Goal: Task Accomplishment & Management: Manage account settings

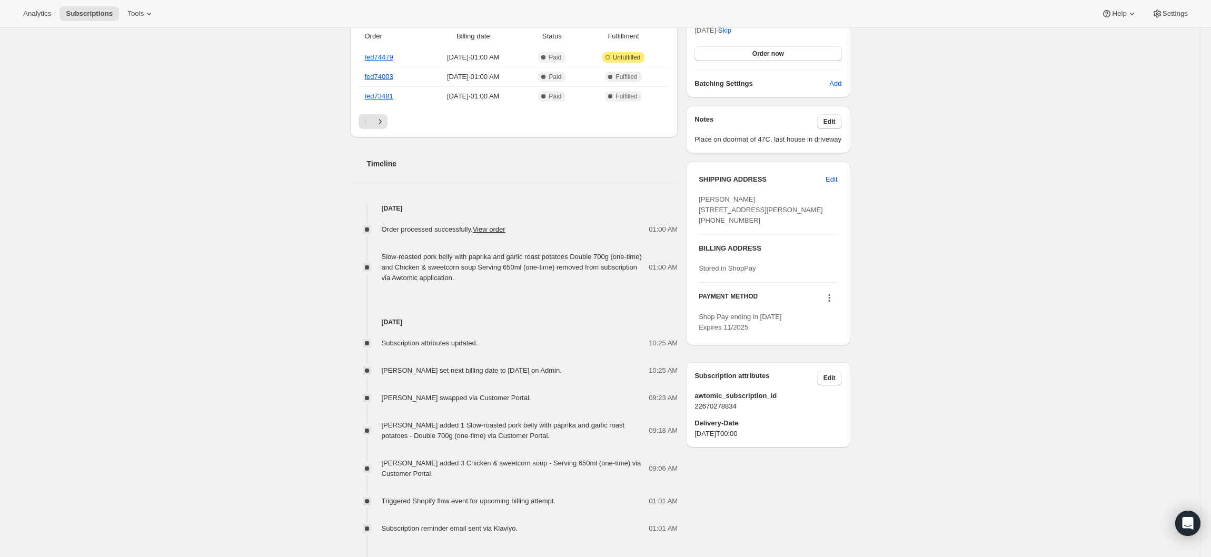
scroll to position [421, 0]
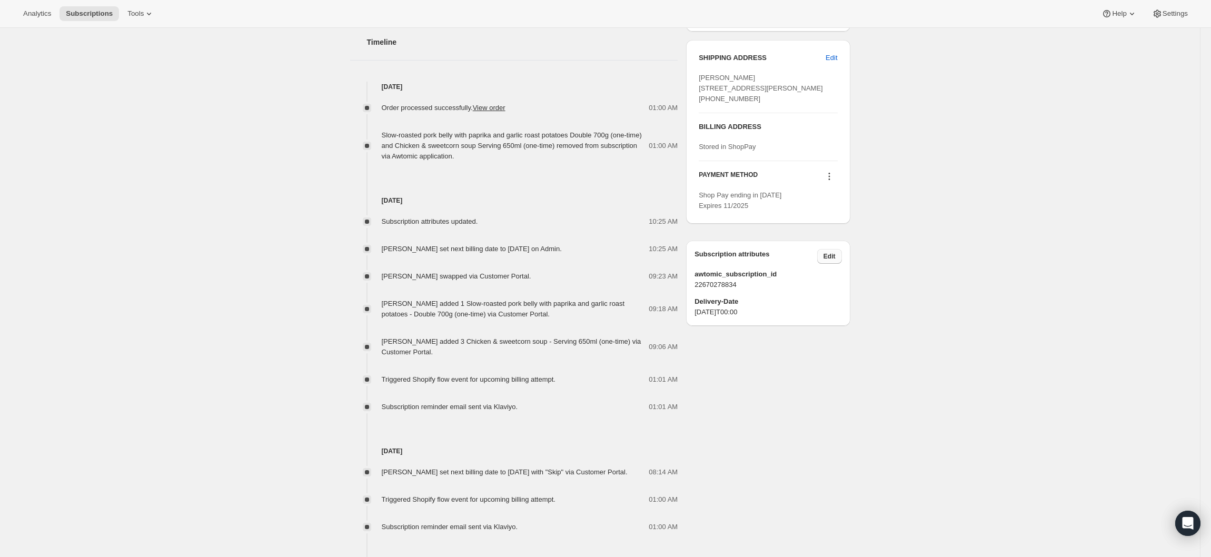
click at [842, 264] on button "Edit" at bounding box center [829, 256] width 25 height 15
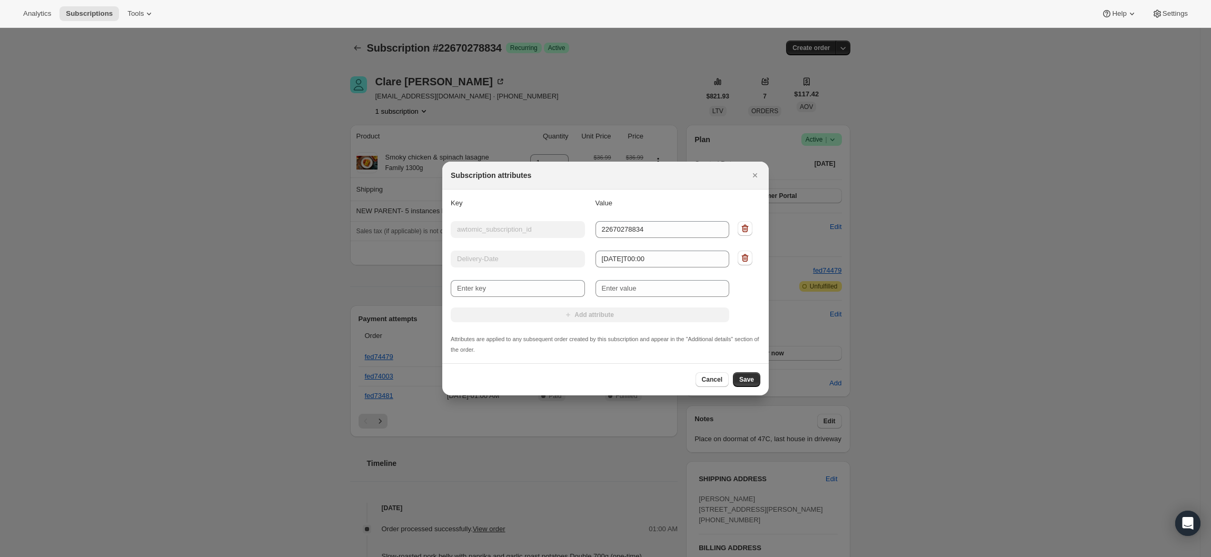
scroll to position [0, 0]
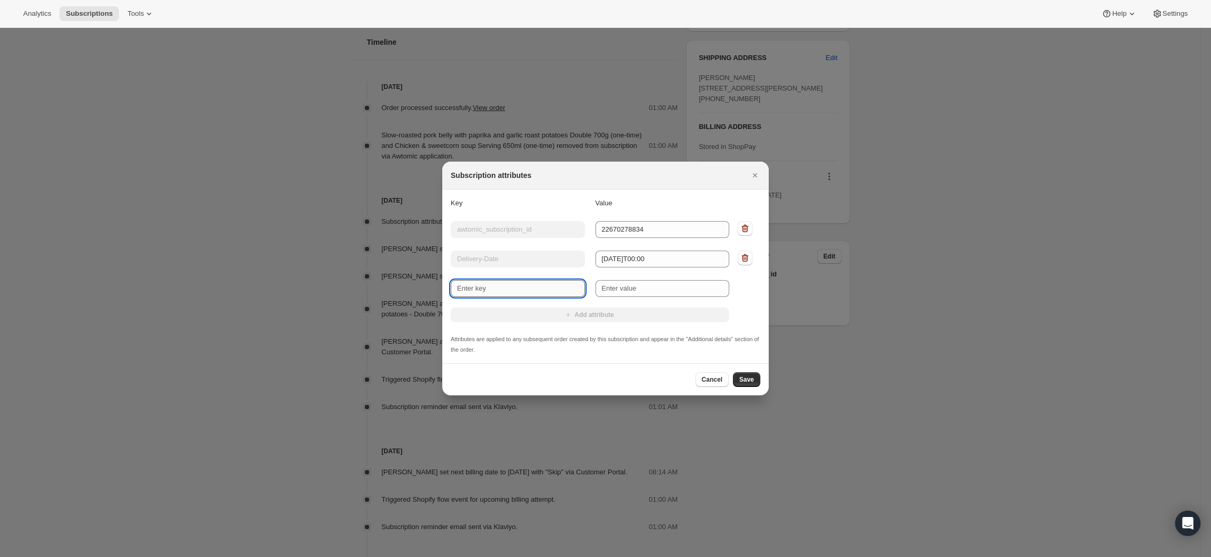
click at [525, 294] on input "New key" at bounding box center [518, 288] width 134 height 17
type input "Delivery-Date"
click at [663, 285] on input "New value" at bounding box center [663, 288] width 134 height 17
type input "Monday"
click at [744, 378] on span "Save" at bounding box center [746, 380] width 15 height 8
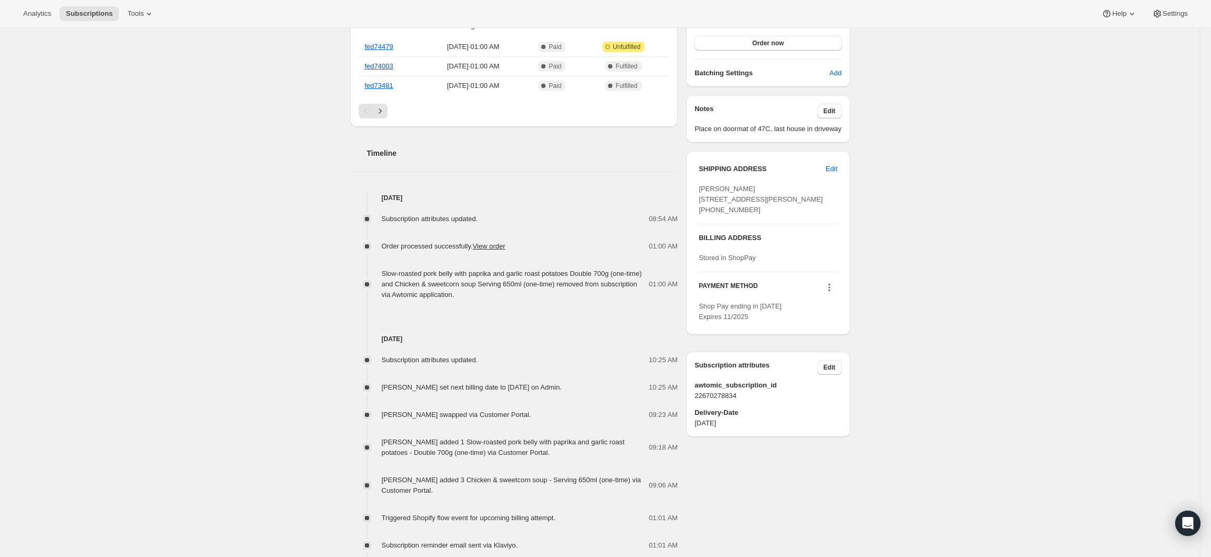
scroll to position [316, 0]
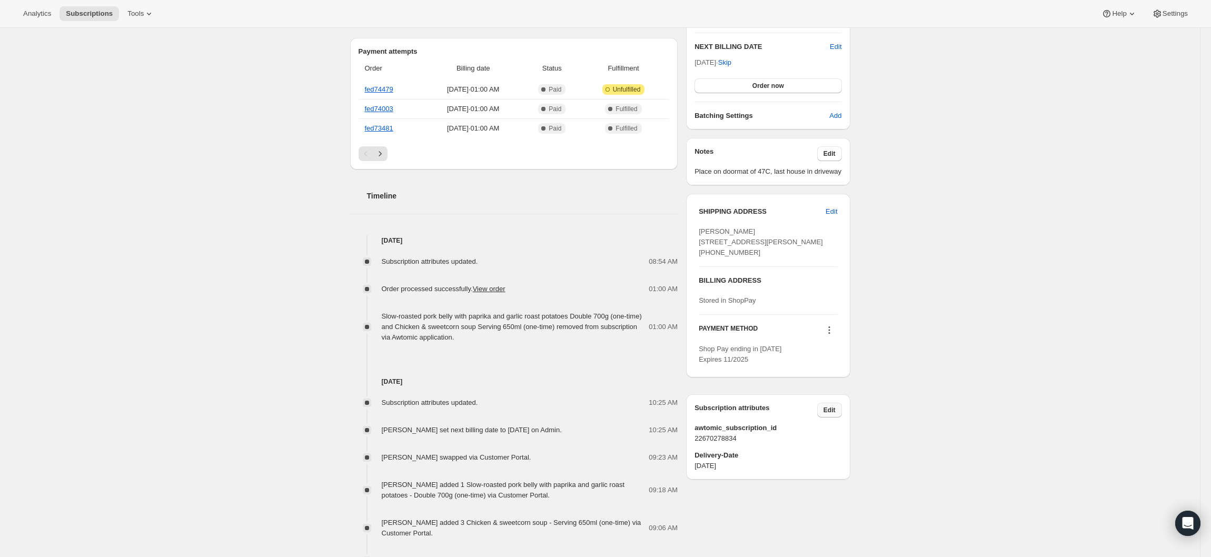
click at [829, 418] on button "Edit" at bounding box center [829, 410] width 25 height 15
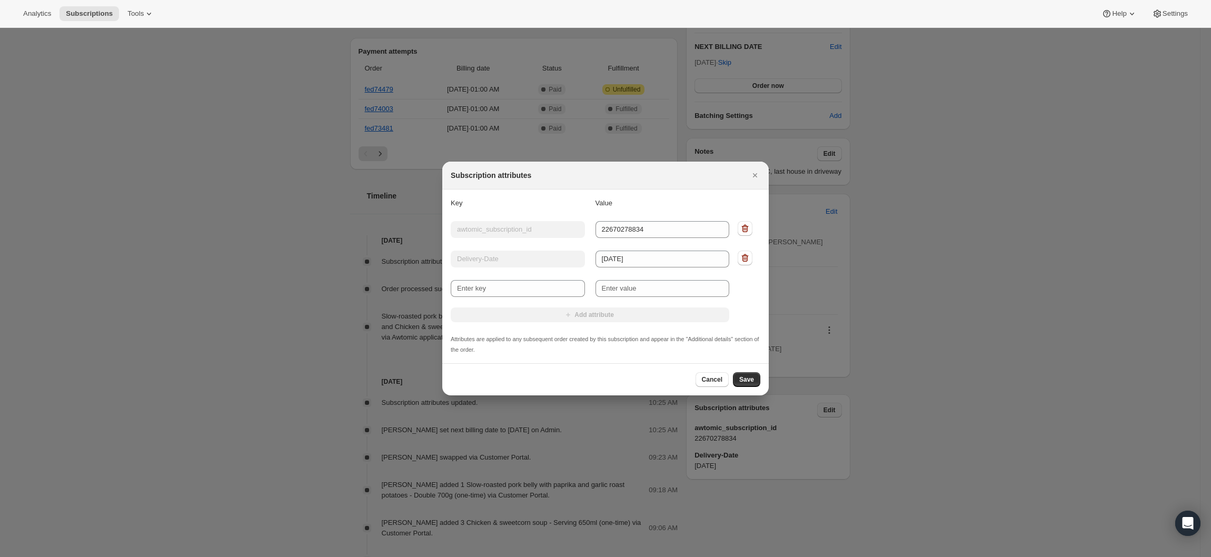
scroll to position [0, 0]
click at [554, 287] on input "New key" at bounding box center [518, 288] width 134 height 17
click at [746, 263] on icon ":rfg:" at bounding box center [745, 258] width 11 height 11
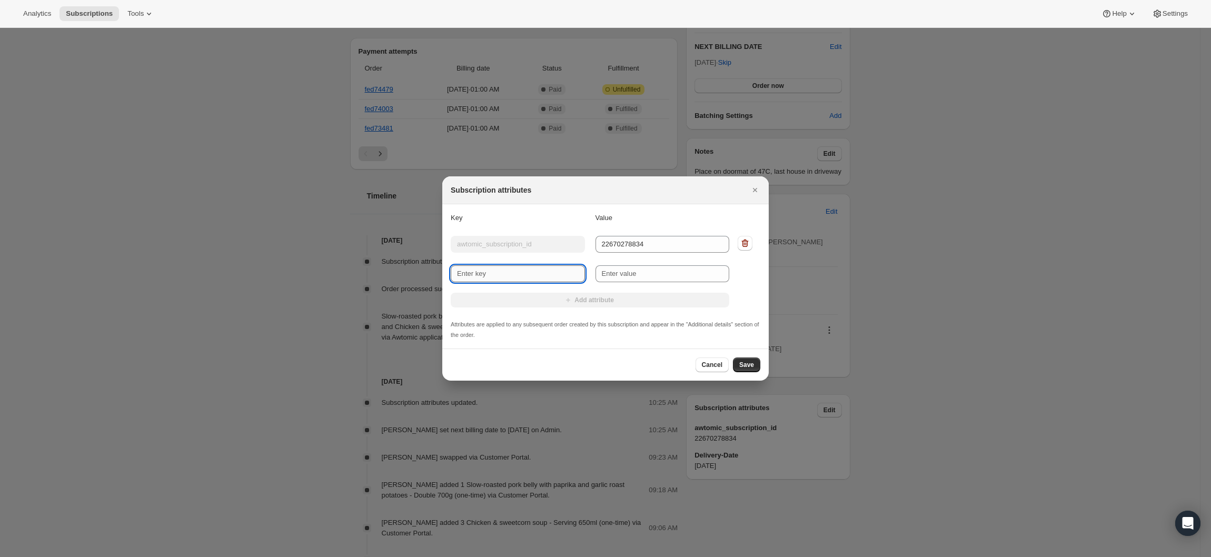
click at [474, 277] on input "New key" at bounding box center [518, 273] width 134 height 17
type input "Delivery-Date"
click at [624, 272] on input "New value" at bounding box center [663, 273] width 134 height 17
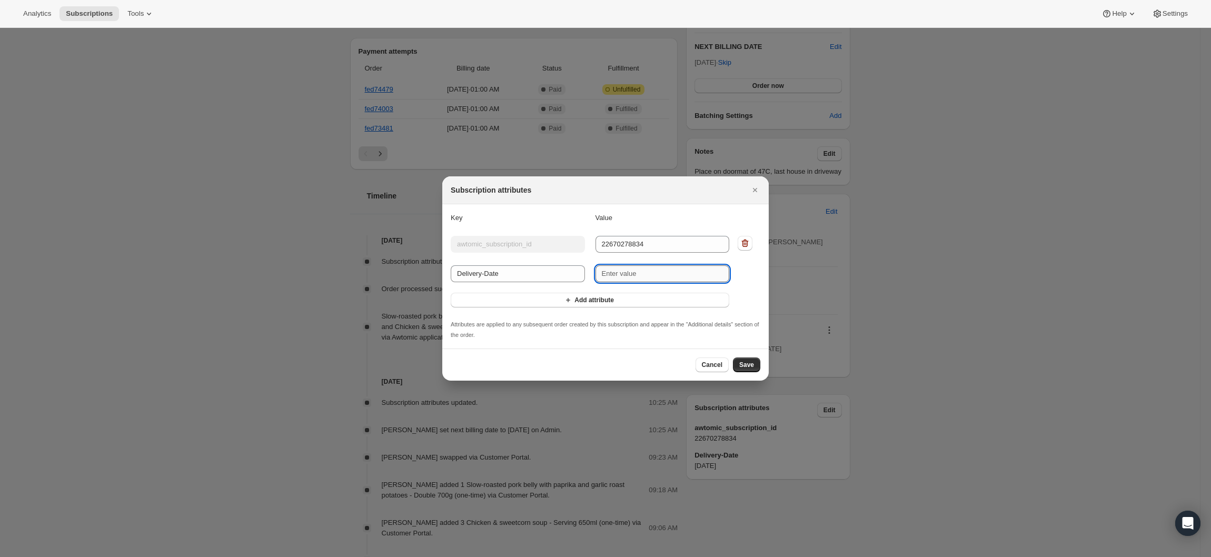
paste input "[DATE]T00:00"
click at [627, 274] on input "[DATE]T00:00" at bounding box center [663, 273] width 134 height 17
click at [637, 275] on input "2025-09-24T00:00" at bounding box center [663, 273] width 134 height 17
type input "2025-09-08T00:00"
click at [572, 297] on icon "Add attribute" at bounding box center [568, 300] width 11 height 11
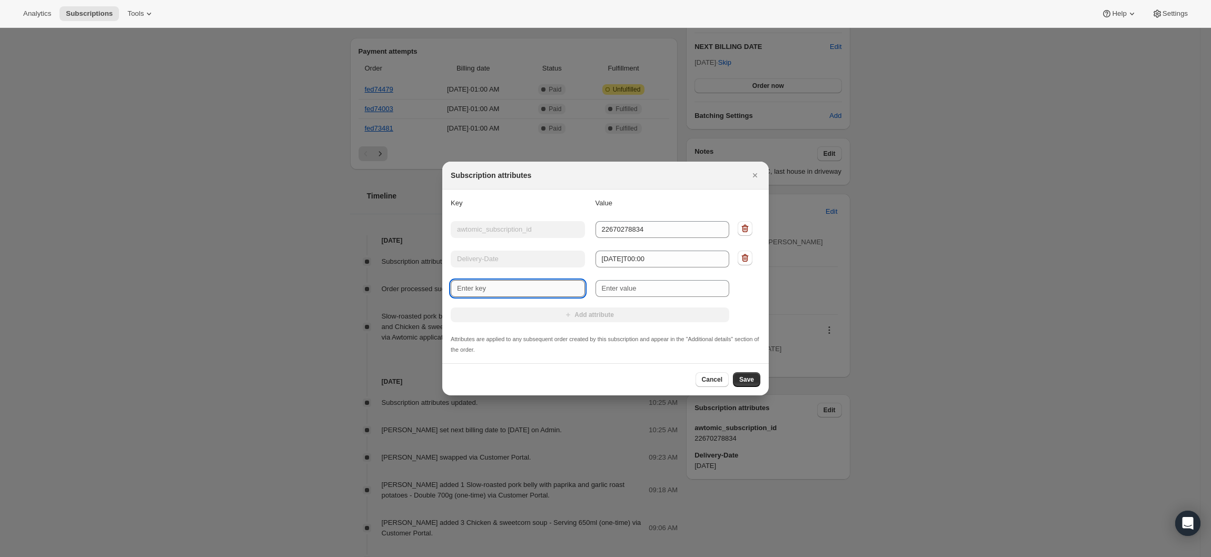
click at [525, 290] on input "New key" at bounding box center [518, 288] width 134 height 17
type input "delivery day"
click at [633, 292] on input "New value" at bounding box center [663, 288] width 134 height 17
type input "M"
type input "monday"
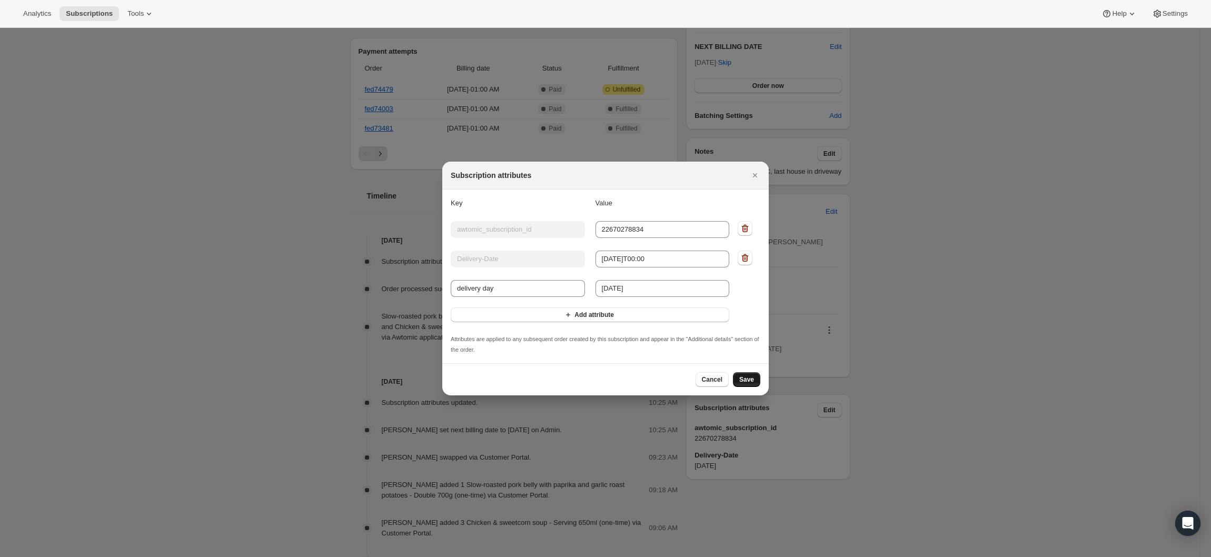
click at [741, 379] on span "Save" at bounding box center [746, 380] width 15 height 8
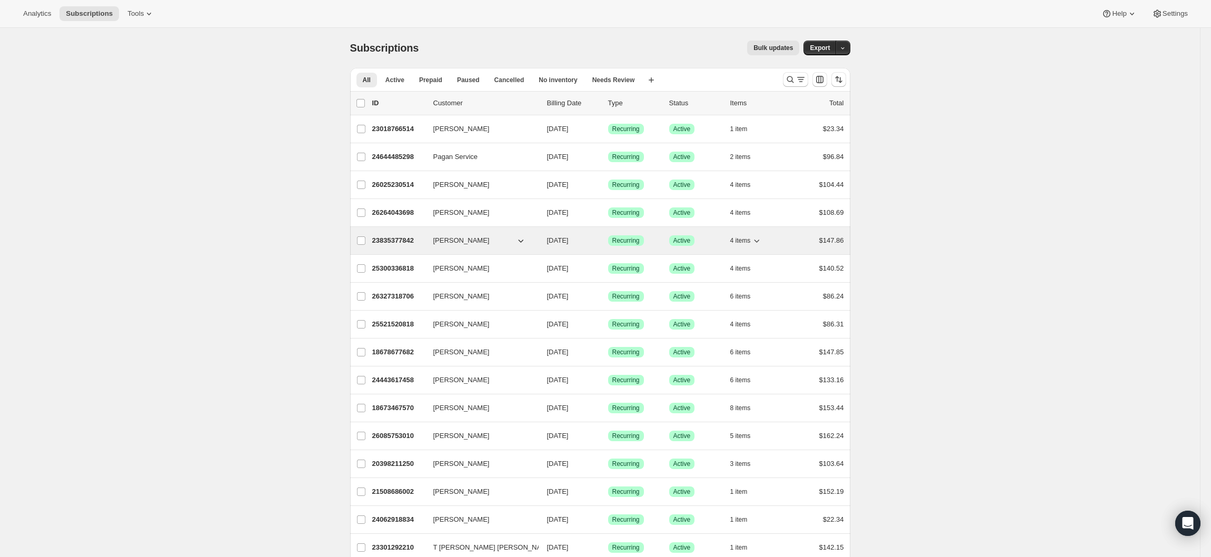
click at [430, 242] on div "23835377842 [PERSON_NAME] [DATE] Success Recurring Success Active 4 items $147.…" at bounding box center [608, 240] width 472 height 15
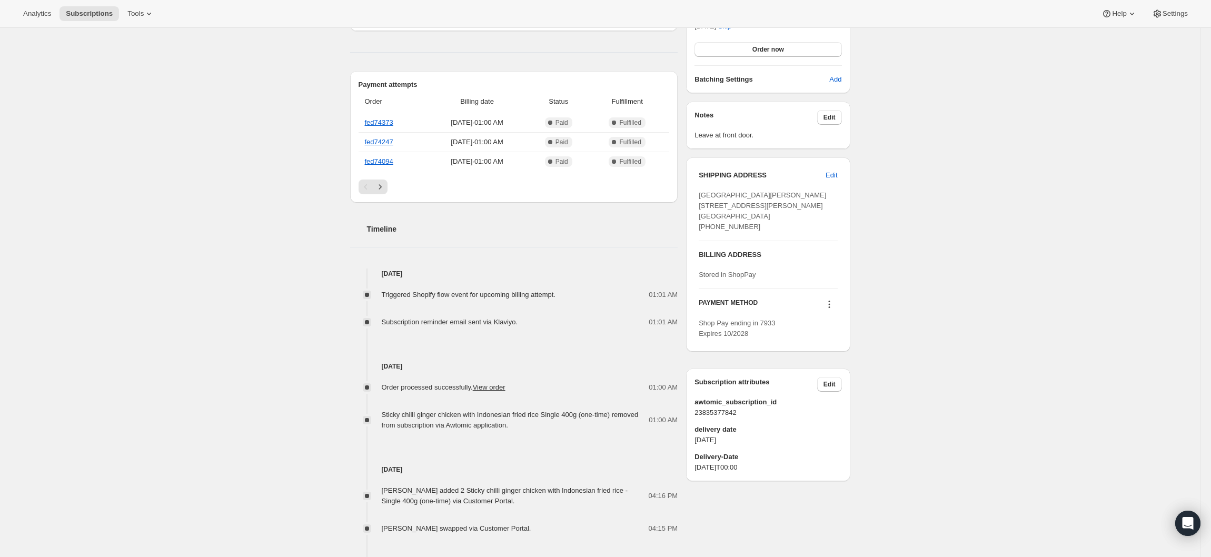
scroll to position [421, 0]
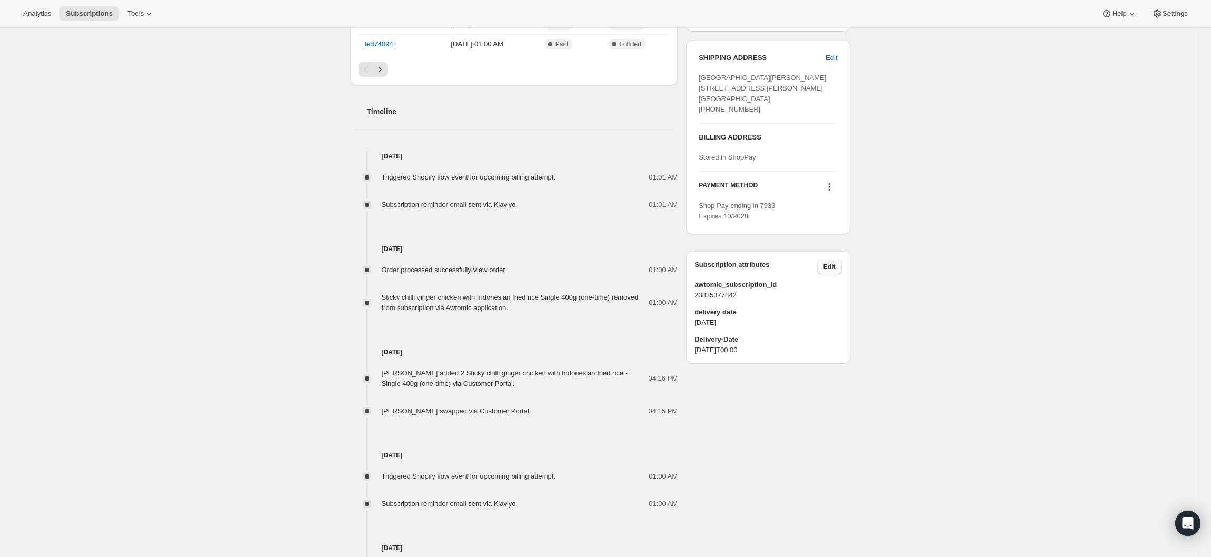
click at [828, 274] on button "Edit" at bounding box center [829, 267] width 25 height 15
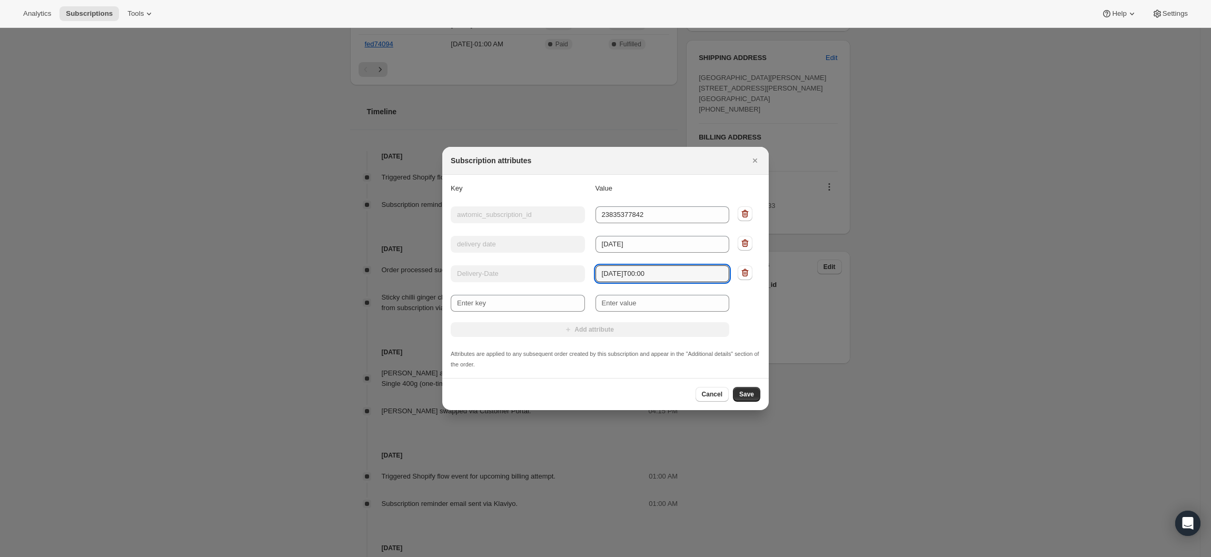
click at [563, 278] on div "Key Delivery-Date Value [DATE]T00:00" at bounding box center [590, 272] width 279 height 19
